Goal: Find specific page/section: Find specific page/section

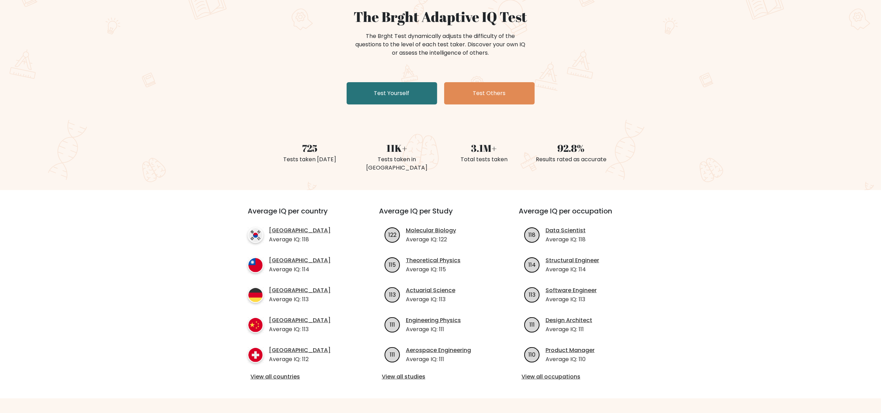
scroll to position [139, 0]
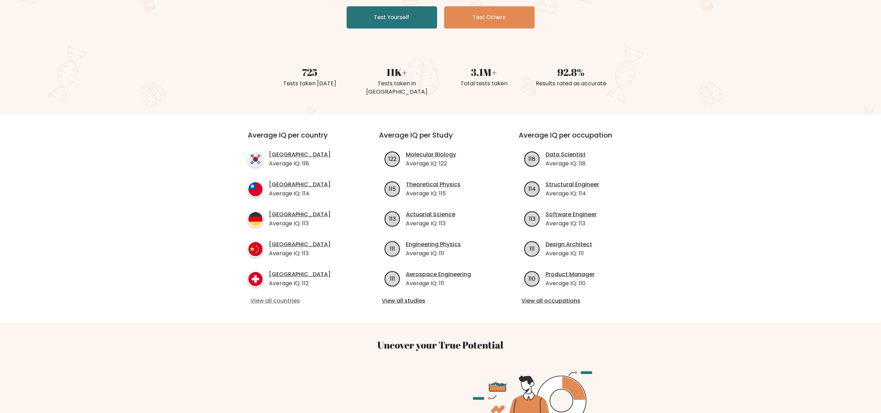
click at [275, 206] on link "View all countries" at bounding box center [300, 301] width 101 height 8
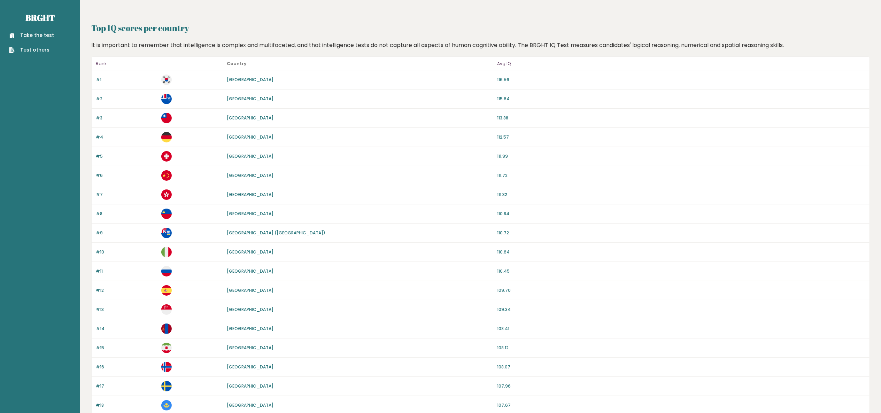
click at [229, 253] on link "[GEOGRAPHIC_DATA]" at bounding box center [250, 252] width 47 height 6
click at [231, 253] on link "[GEOGRAPHIC_DATA]" at bounding box center [250, 252] width 47 height 6
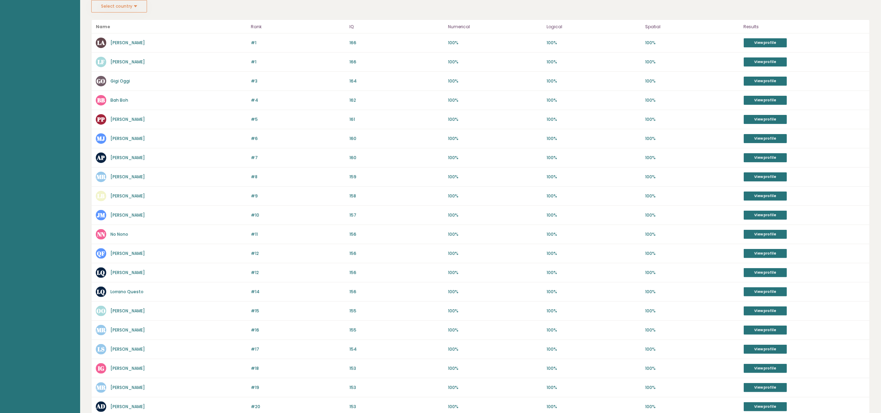
scroll to position [139, 0]
